Goal: Task Accomplishment & Management: Manage account settings

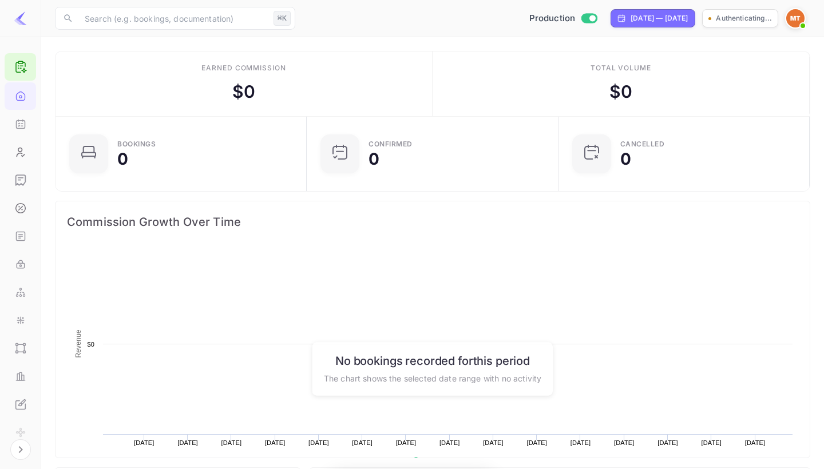
scroll to position [186, 245]
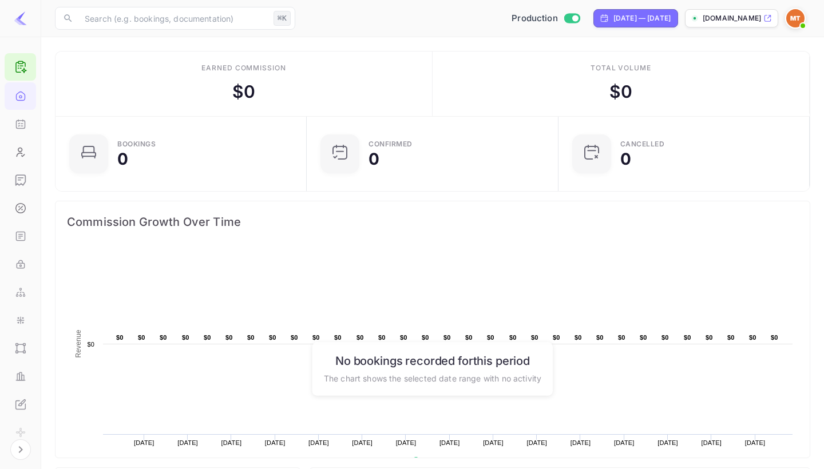
click at [770, 15] on icon at bounding box center [768, 18] width 6 height 6
click at [17, 347] on icon "UI Components" at bounding box center [20, 348] width 11 height 11
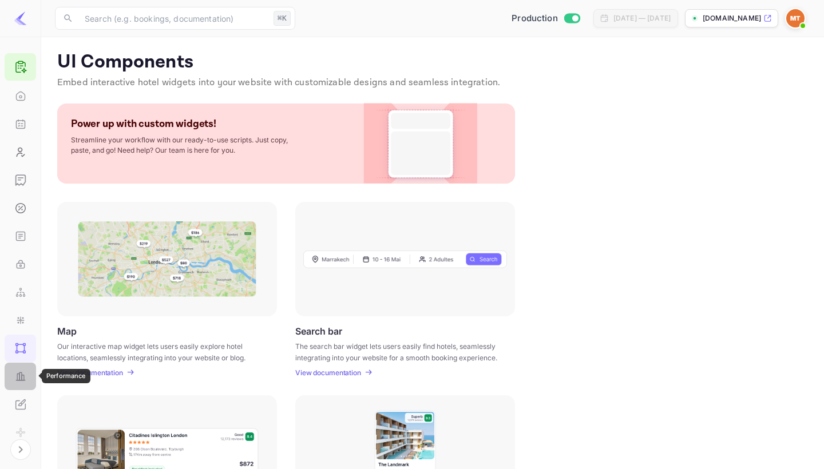
click at [21, 378] on icon "Performance" at bounding box center [20, 377] width 2 height 8
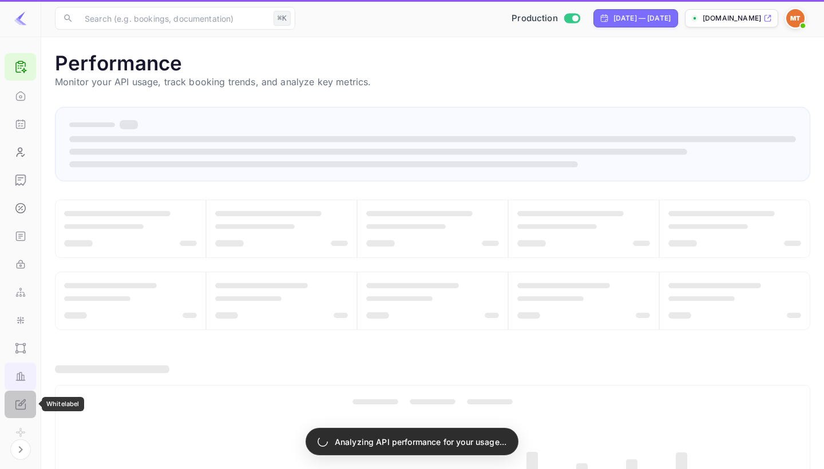
click at [21, 405] on icon "Whitelabel" at bounding box center [23, 402] width 5 height 5
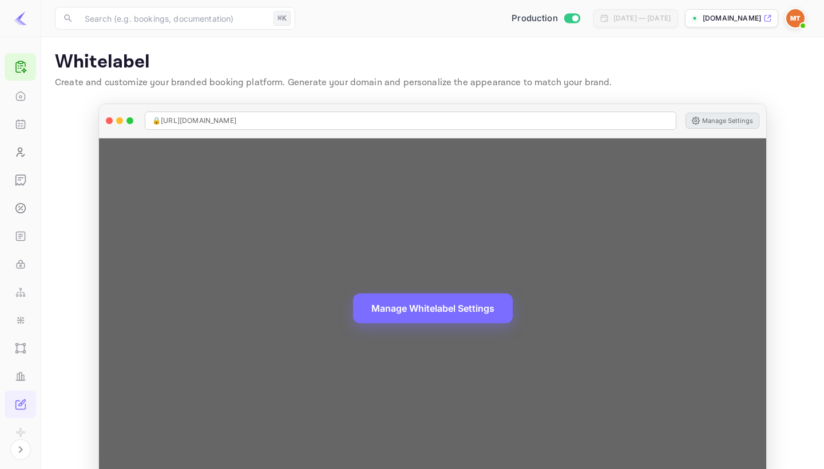
click at [734, 120] on button "Manage Settings" at bounding box center [723, 121] width 74 height 16
click at [723, 124] on button "Manage Settings" at bounding box center [723, 121] width 74 height 16
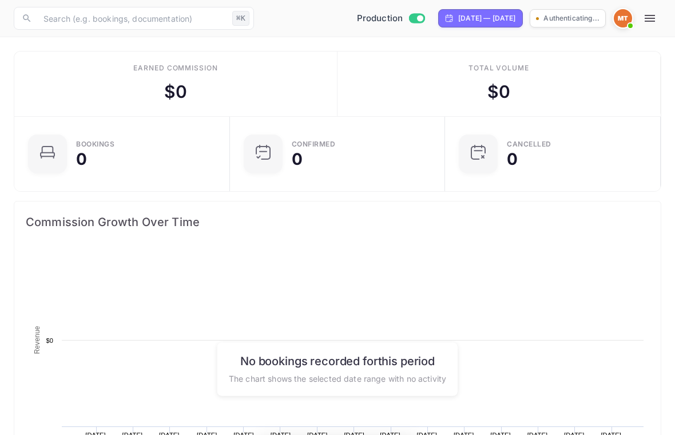
scroll to position [186, 318]
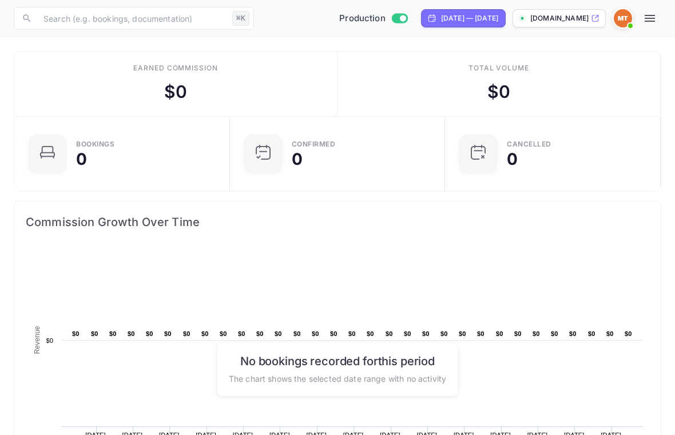
click at [596, 17] on icon at bounding box center [595, 18] width 9 height 8
click at [593, 17] on icon at bounding box center [595, 18] width 9 height 8
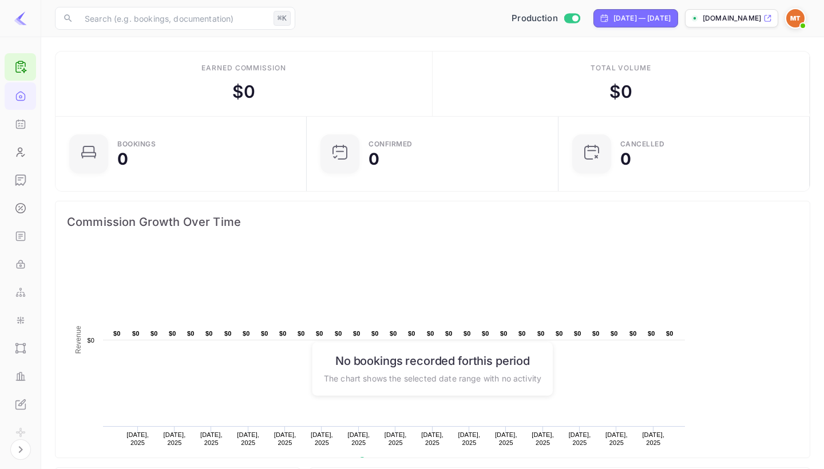
scroll to position [186, 245]
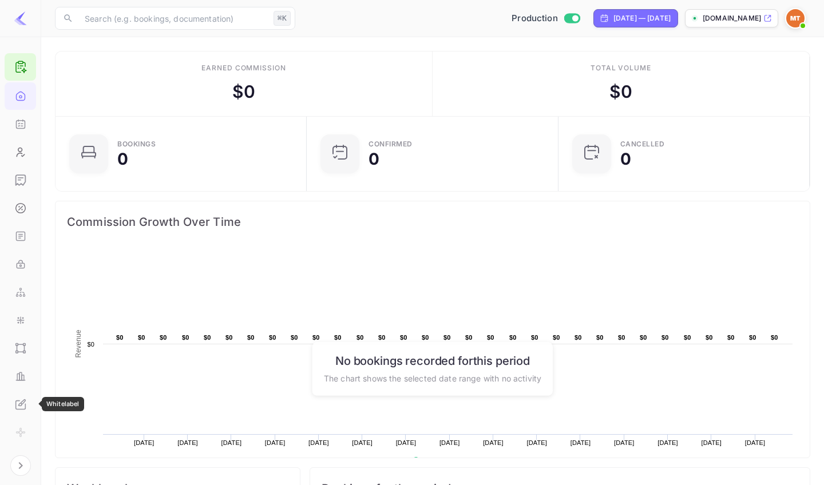
click at [18, 409] on icon "Whitelabel" at bounding box center [20, 404] width 11 height 11
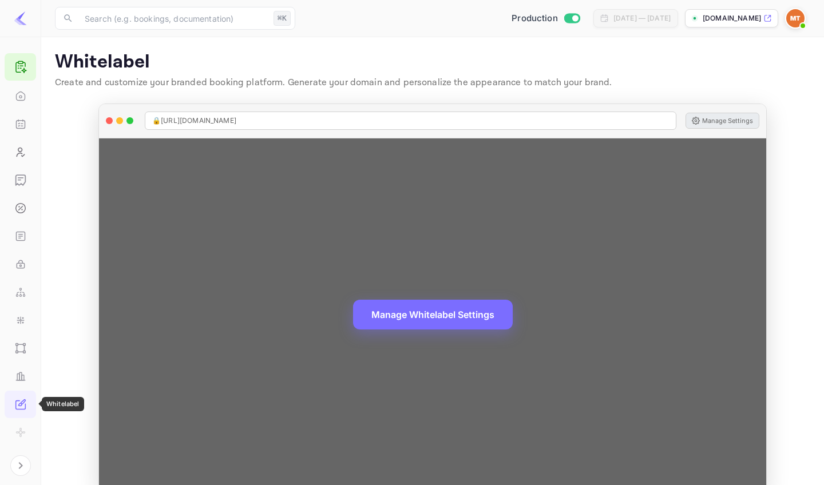
click at [675, 119] on button "Manage Settings" at bounding box center [723, 121] width 74 height 16
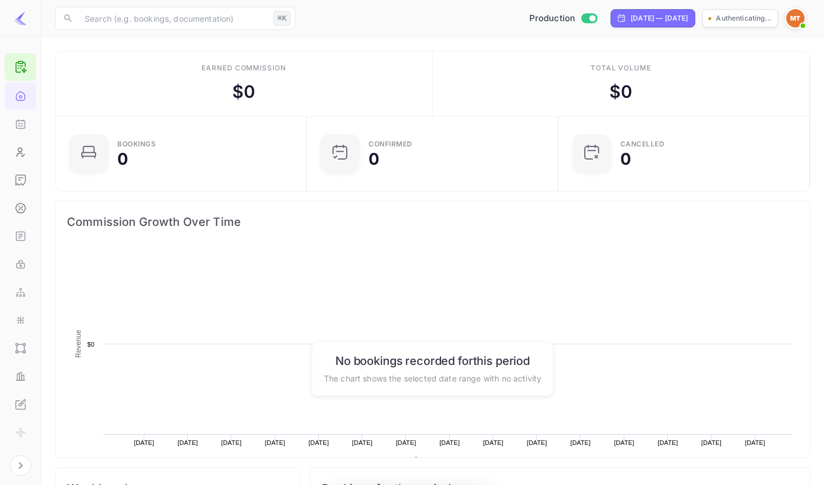
scroll to position [186, 245]
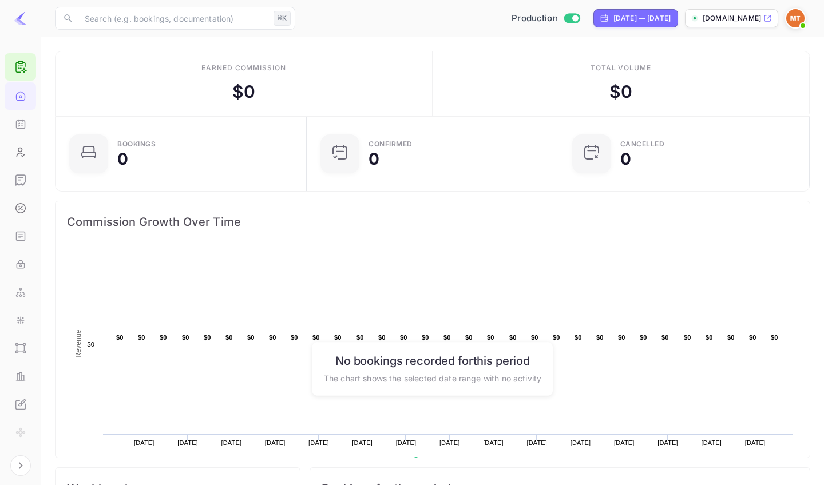
click at [731, 18] on p "[DOMAIN_NAME]" at bounding box center [732, 18] width 58 height 10
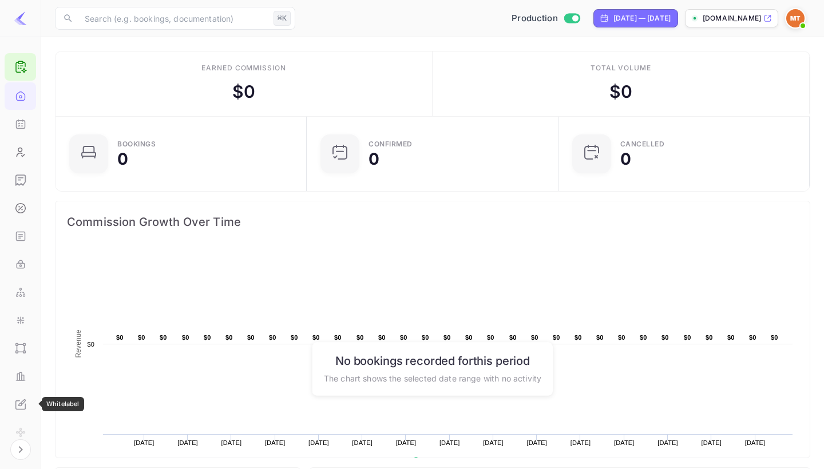
click at [21, 401] on icon "Whitelabel" at bounding box center [20, 404] width 11 height 11
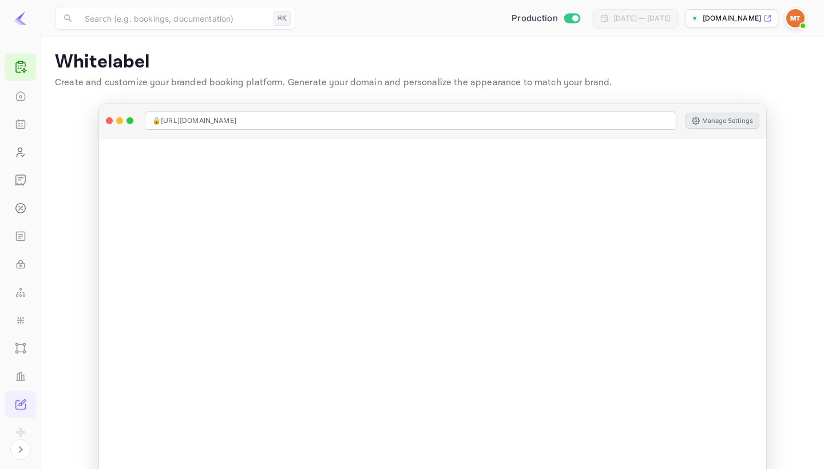
click at [702, 125] on button "Manage Settings" at bounding box center [723, 121] width 74 height 16
click at [703, 121] on div "🔒 [URL][DOMAIN_NAME] Manage Settings" at bounding box center [432, 121] width 667 height 34
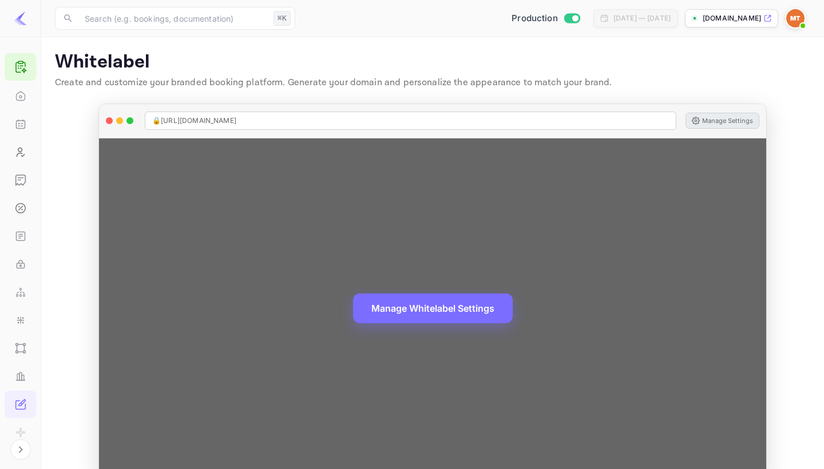
click at [706, 123] on button "Manage Settings" at bounding box center [723, 121] width 74 height 16
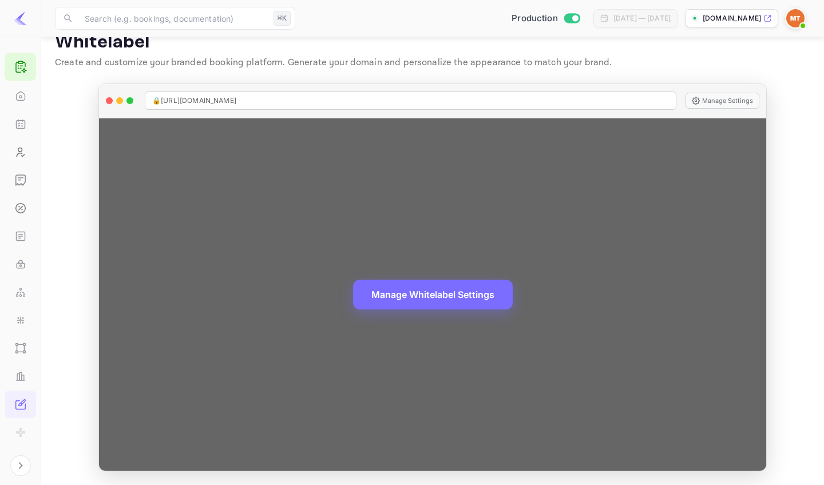
scroll to position [19, 0]
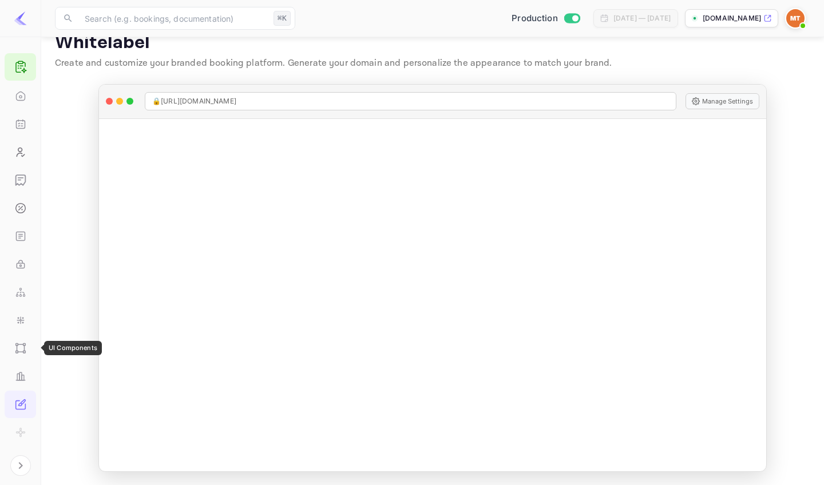
click at [33, 349] on div "UI Components" at bounding box center [20, 348] width 31 height 27
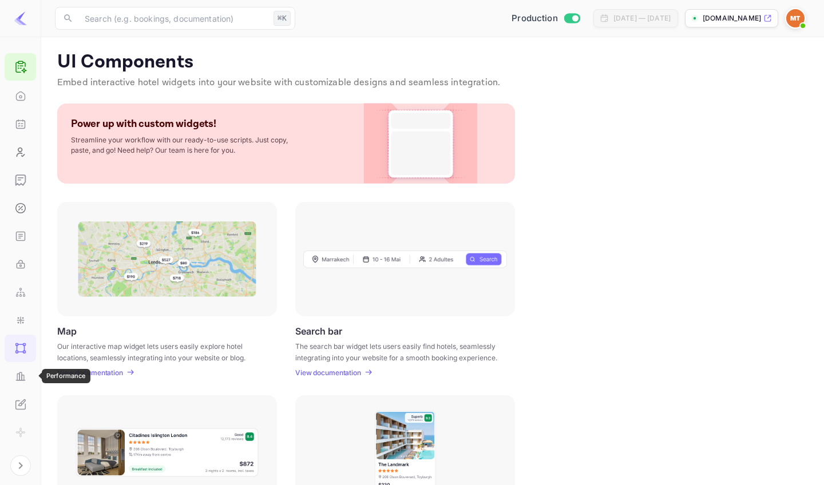
click at [24, 379] on icon "Performance" at bounding box center [20, 376] width 11 height 11
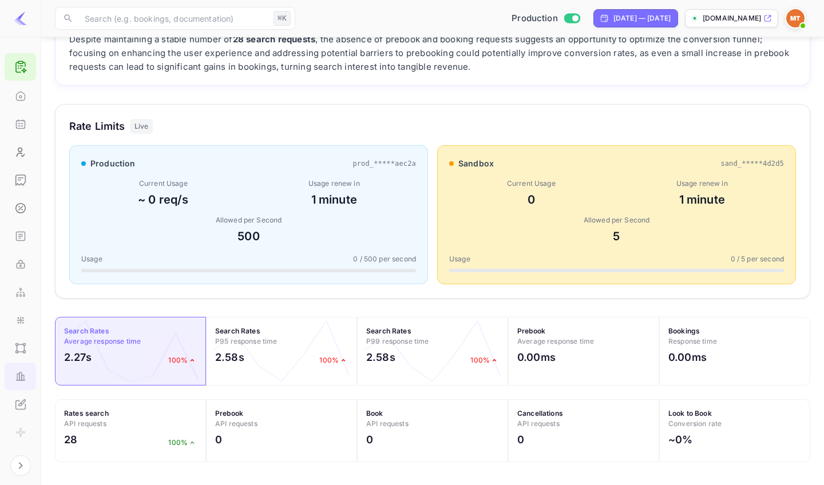
scroll to position [100, 0]
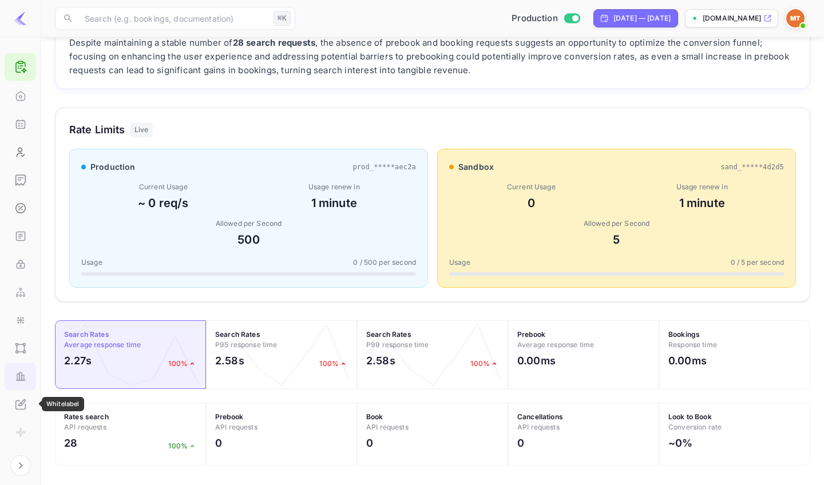
click at [26, 406] on div "Whitelabel" at bounding box center [20, 404] width 31 height 27
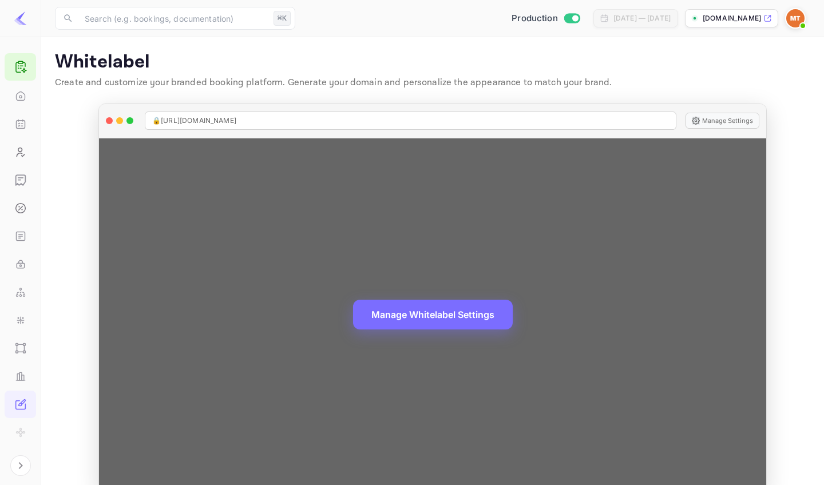
click at [698, 122] on icon at bounding box center [696, 121] width 8 height 8
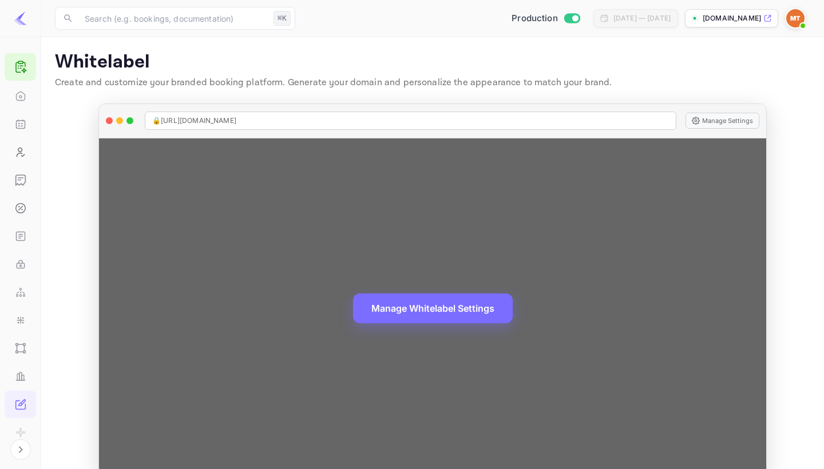
click at [465, 269] on div "Manage Whitelabel Settings" at bounding box center [432, 308] width 667 height 340
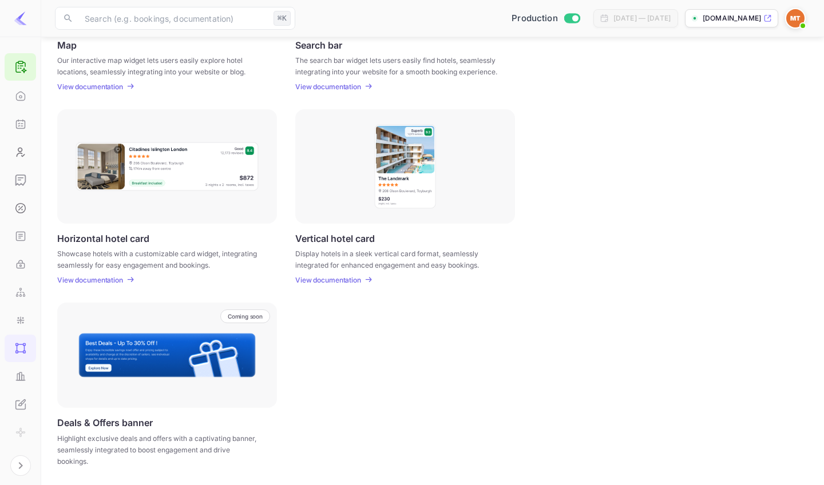
scroll to position [286, 0]
click at [251, 323] on div "Coming soon" at bounding box center [245, 317] width 50 height 14
click at [248, 317] on p "Coming soon" at bounding box center [245, 317] width 35 height 7
click at [118, 431] on div "Deals & Offers banner Highlight exclusive deals and offers with a captivating b…" at bounding box center [167, 436] width 220 height 36
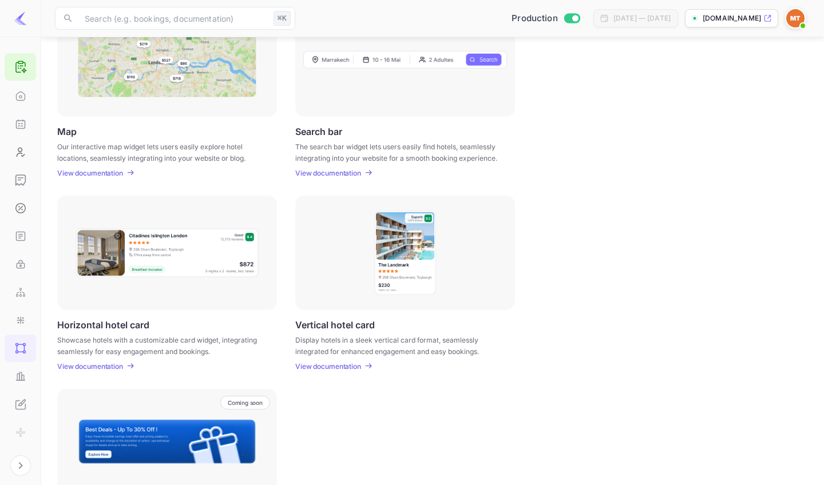
scroll to position [200, 0]
click at [317, 366] on p "View documentation" at bounding box center [328, 366] width 66 height 9
